Goal: Information Seeking & Learning: Learn about a topic

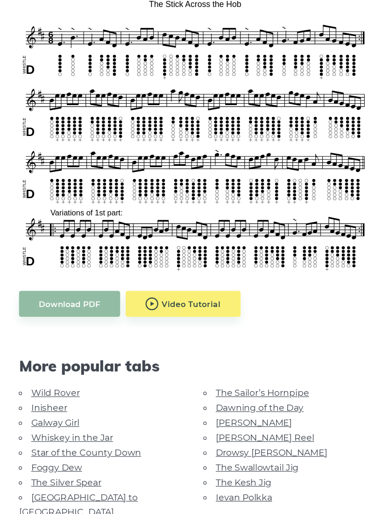
scroll to position [230, 0]
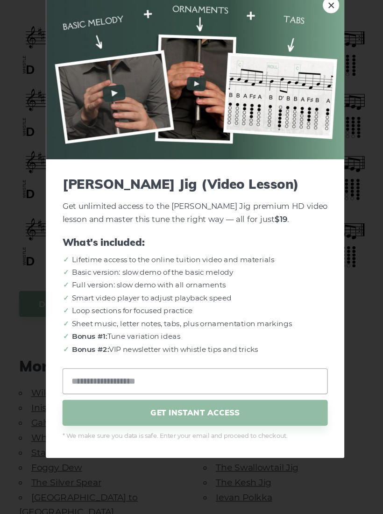
click at [300, 64] on link "×" at bounding box center [307, 71] width 14 height 14
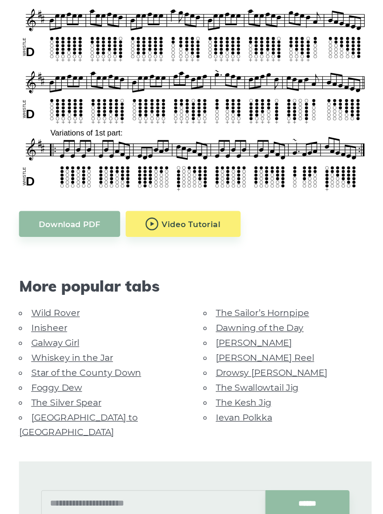
scroll to position [297, 0]
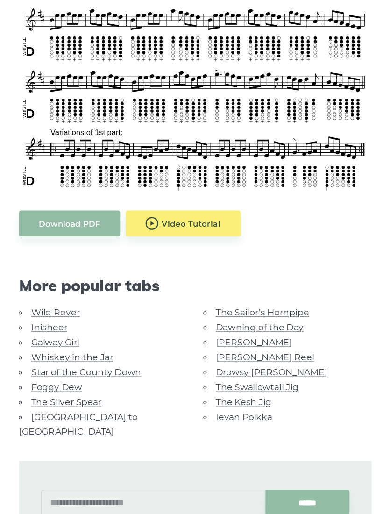
click at [209, 352] on link "[PERSON_NAME]" at bounding box center [241, 356] width 65 height 9
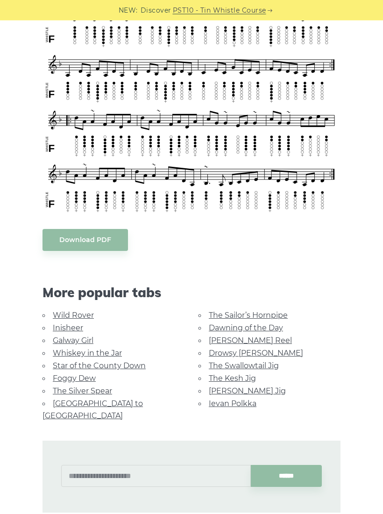
scroll to position [327, 0]
click at [236, 400] on link "Ievan Polkka" at bounding box center [233, 403] width 48 height 9
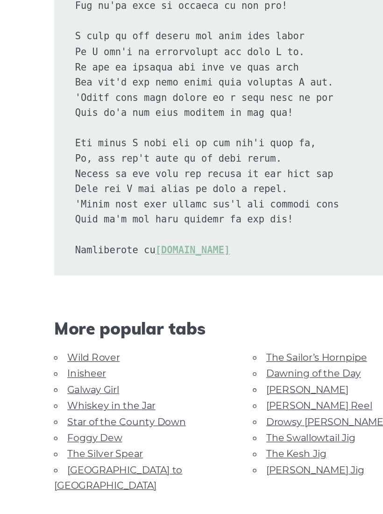
scroll to position [1770, 0]
click at [93, 438] on link "Foggy Dew" at bounding box center [74, 442] width 43 height 9
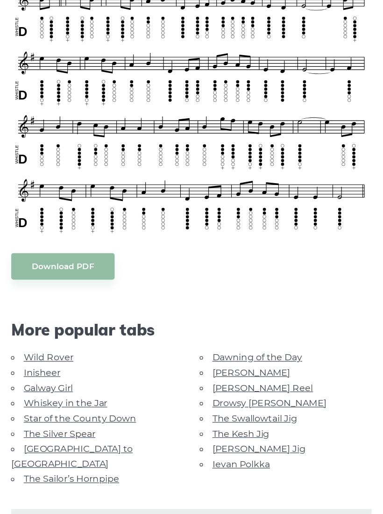
scroll to position [232, 0]
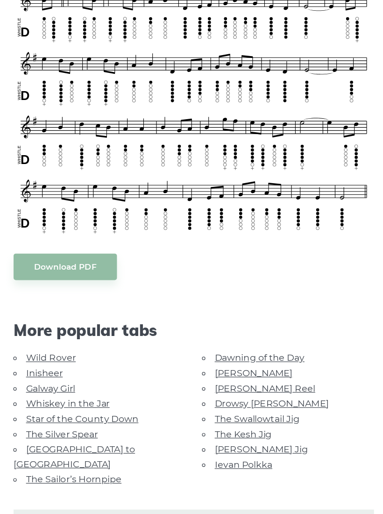
click at [71, 430] on link "The Silver Spear" at bounding box center [82, 434] width 59 height 9
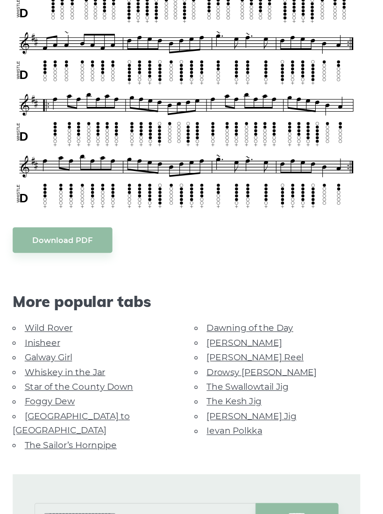
scroll to position [264, 0]
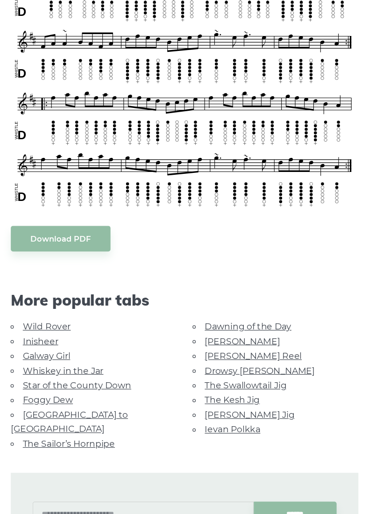
click at [95, 411] on link "[GEOGRAPHIC_DATA] to [GEOGRAPHIC_DATA]" at bounding box center [93, 421] width 101 height 21
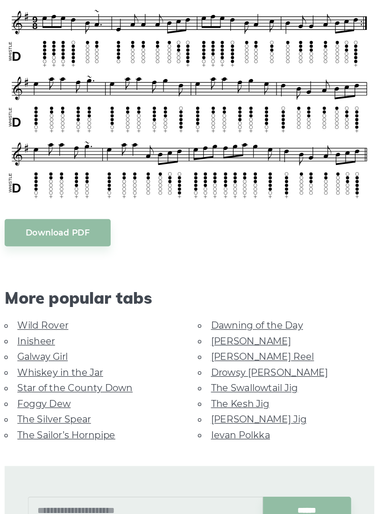
scroll to position [214, 0]
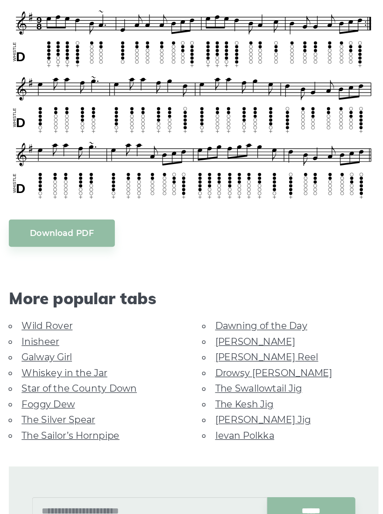
click at [209, 421] on link "[PERSON_NAME] Jig" at bounding box center [247, 425] width 77 height 9
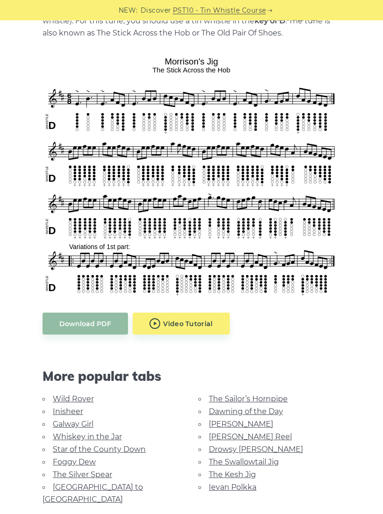
scroll to position [229, 0]
click at [212, 463] on link "The Swallowtail Jig" at bounding box center [244, 462] width 70 height 9
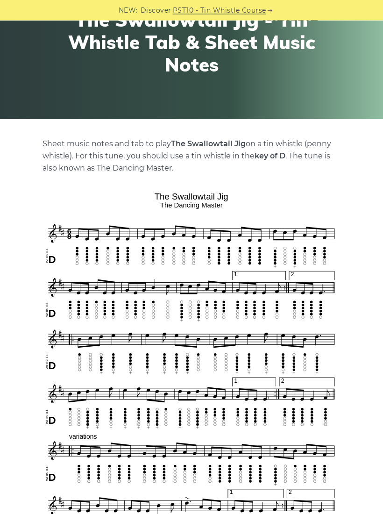
scroll to position [96, 0]
